Goal: Information Seeking & Learning: Find specific fact

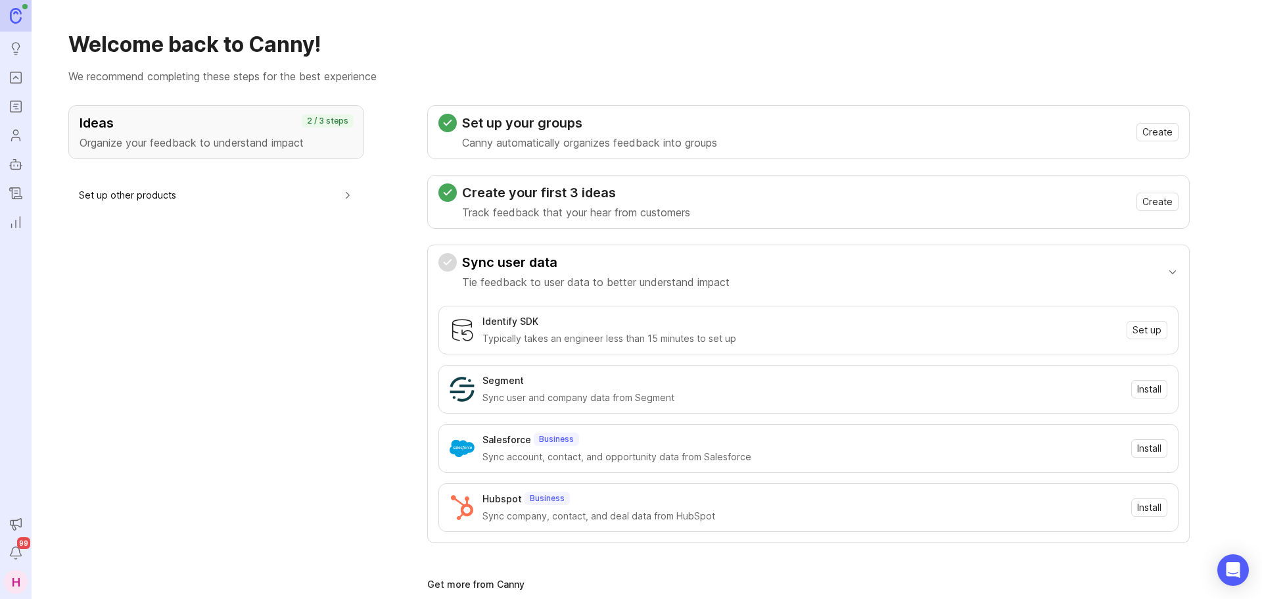
click at [7, 75] on link "Portal" at bounding box center [16, 78] width 24 height 24
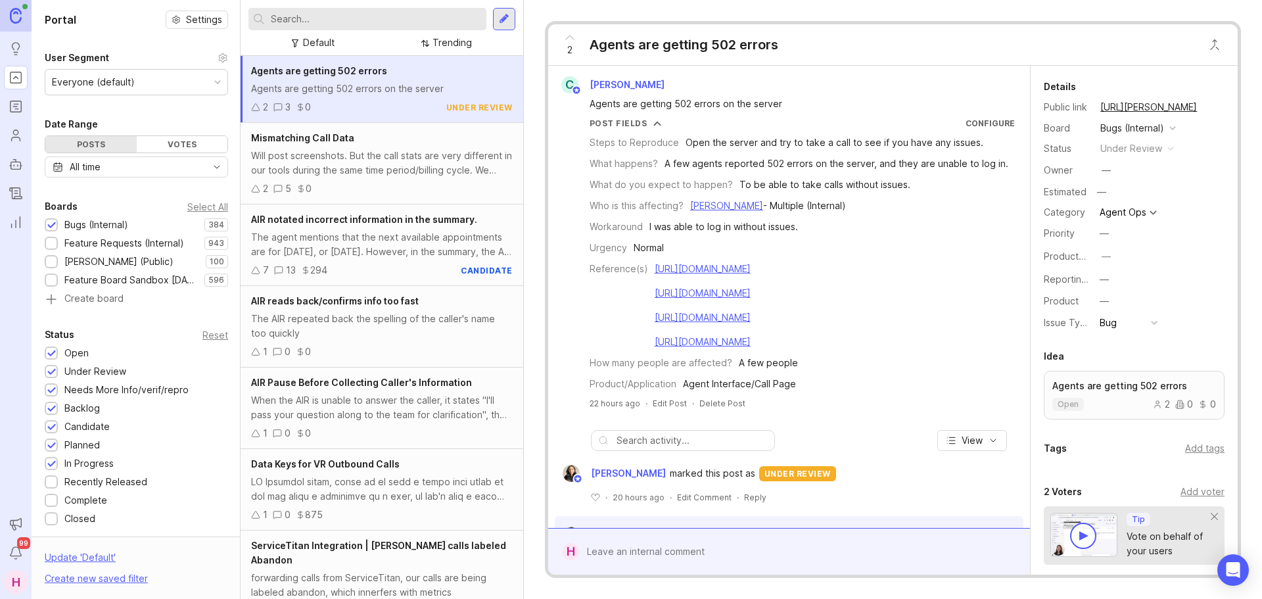
click at [313, 13] on input "text" at bounding box center [376, 19] width 210 height 14
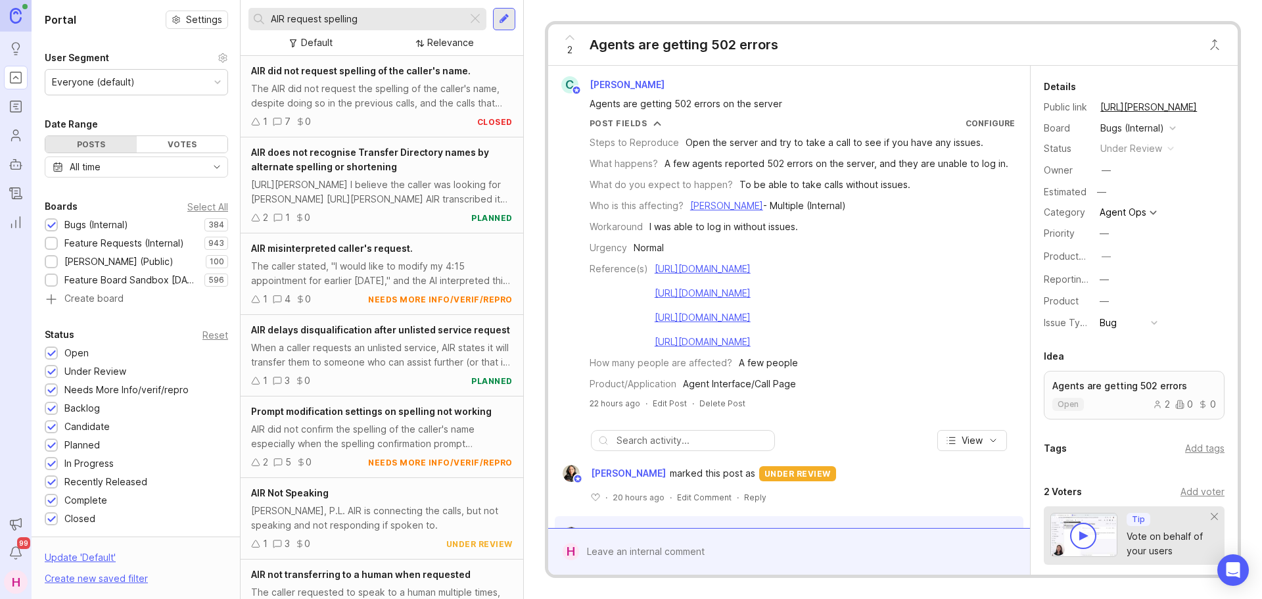
click at [358, 124] on div "1 7 0 closed" at bounding box center [382, 121] width 262 height 14
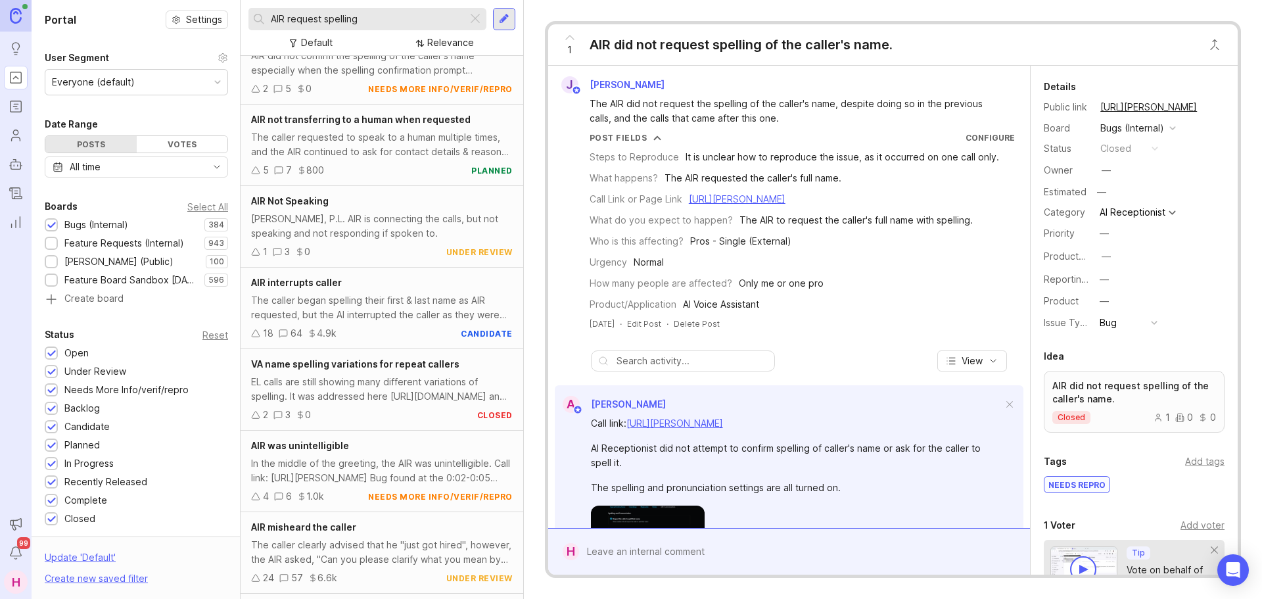
scroll to position [378, 0]
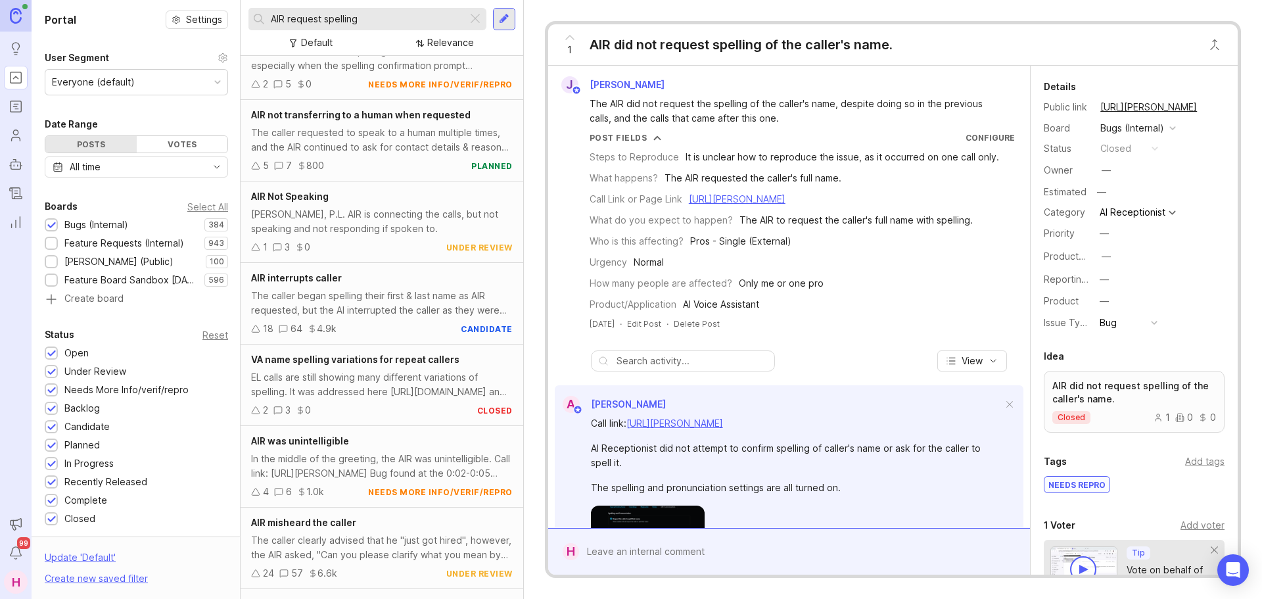
drag, startPoint x: 323, startPoint y: 23, endPoint x: 288, endPoint y: 24, distance: 34.2
click at [288, 24] on input "AIR request spelling" at bounding box center [366, 19] width 191 height 14
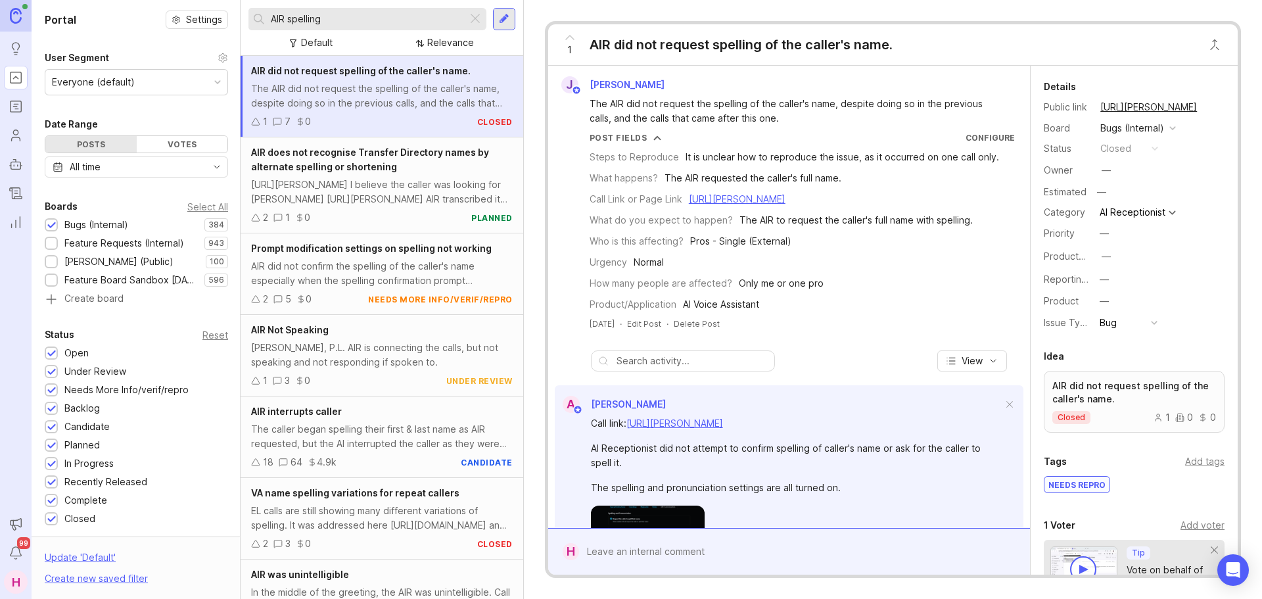
type input "AIR spelling"
click at [375, 356] on div "[PERSON_NAME], P.L. AIR is connecting the calls, but not speaking and not respo…" at bounding box center [382, 354] width 262 height 29
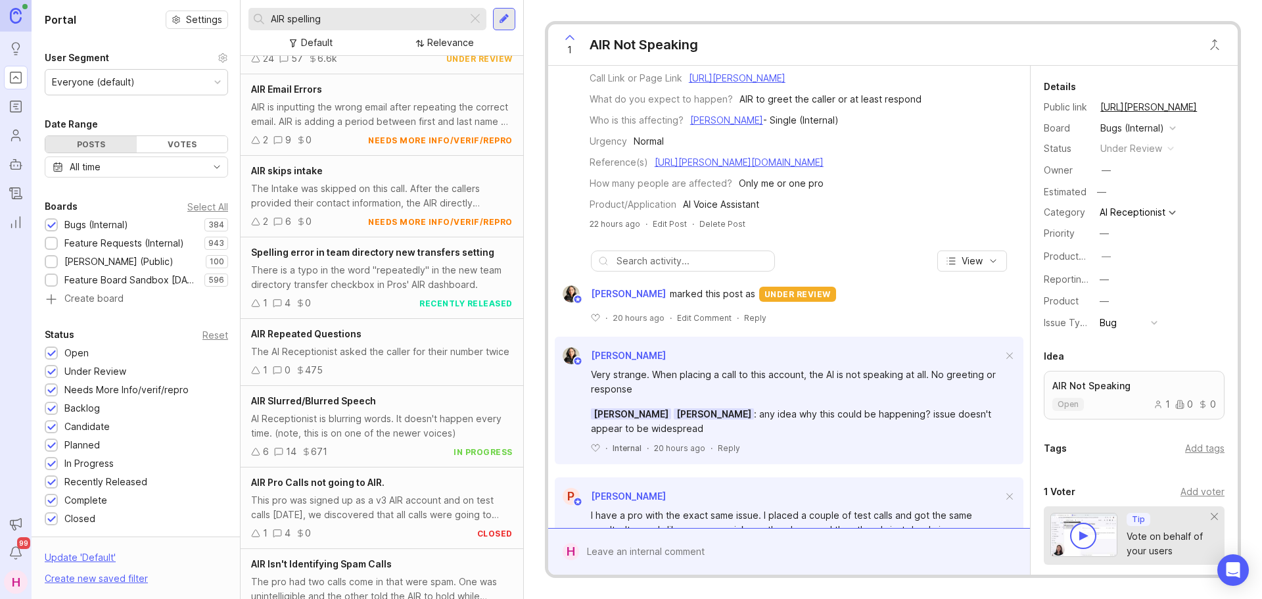
scroll to position [649, 0]
